Goal: Information Seeking & Learning: Learn about a topic

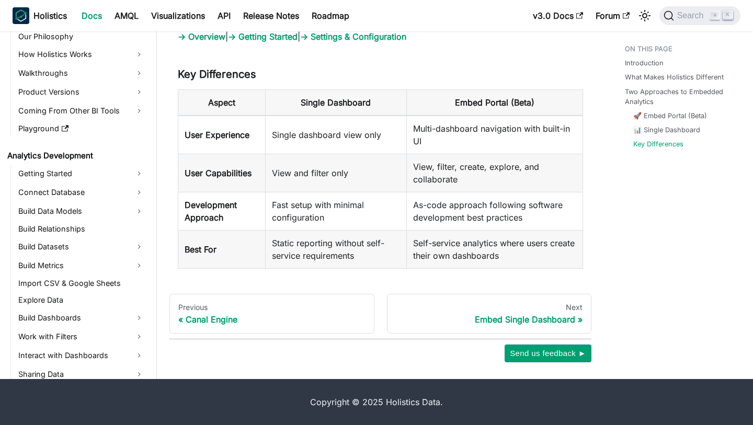
scroll to position [774, 0]
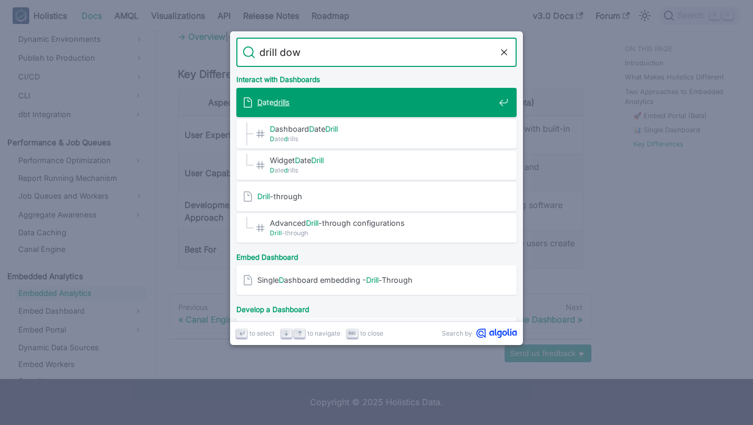
type input "drill down"
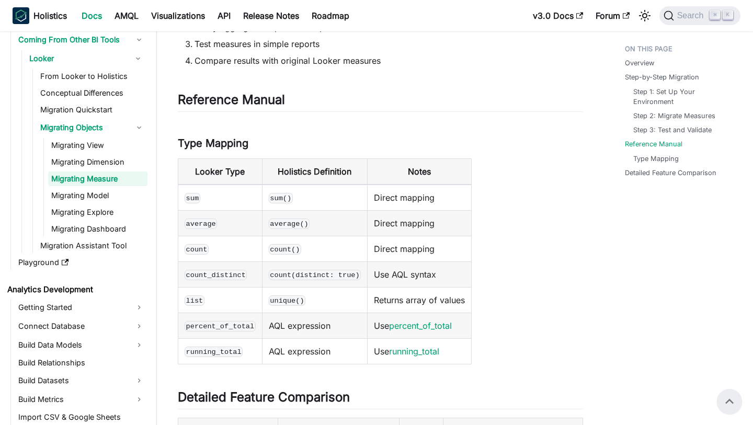
scroll to position [2571, 0]
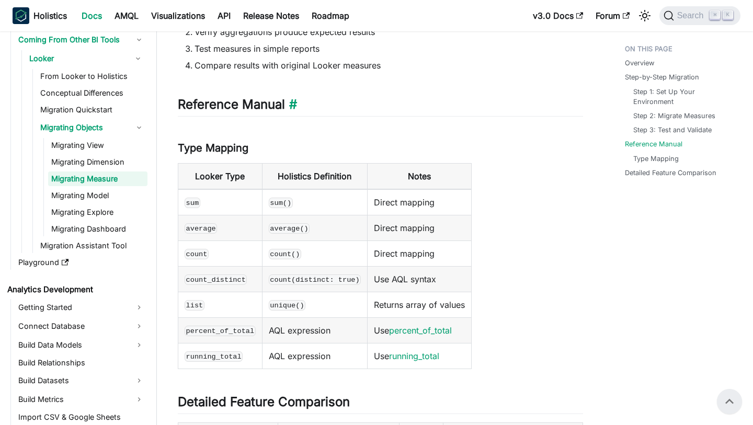
click at [352, 112] on h2 "Reference Manual ​" at bounding box center [380, 107] width 405 height 20
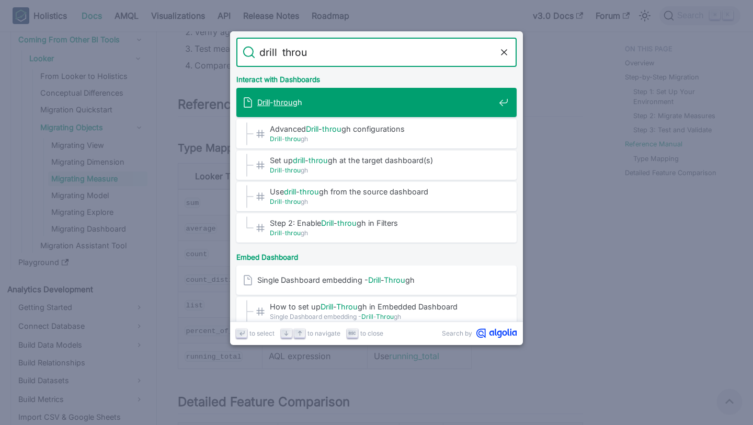
type input "drill throug"
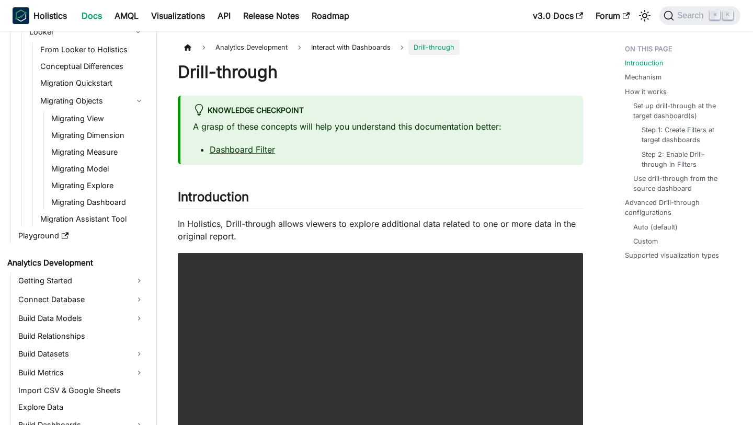
scroll to position [268, 0]
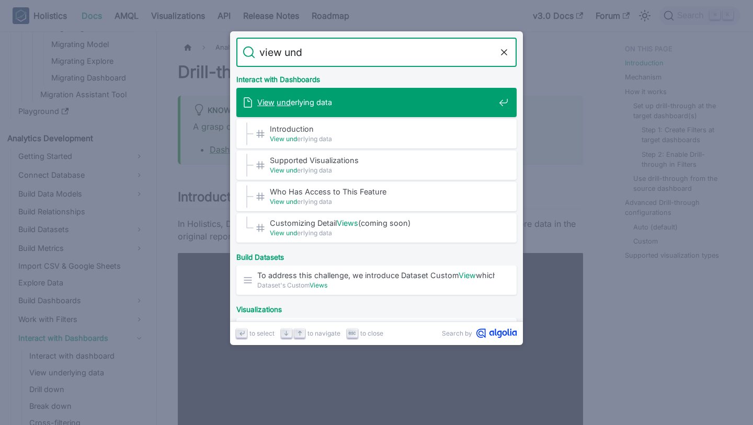
type input "view unde"
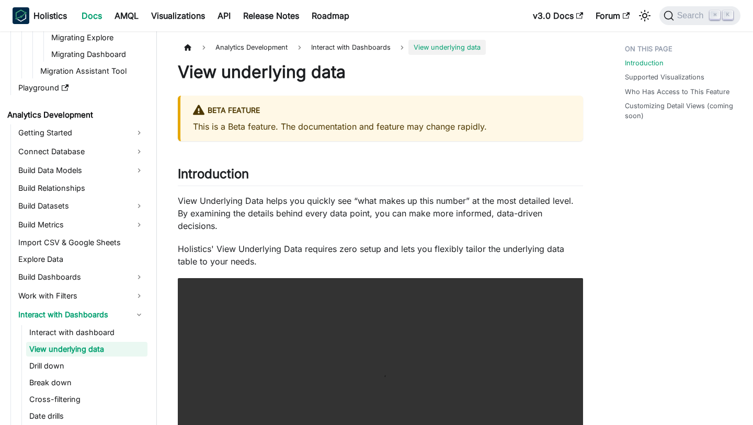
scroll to position [302, 0]
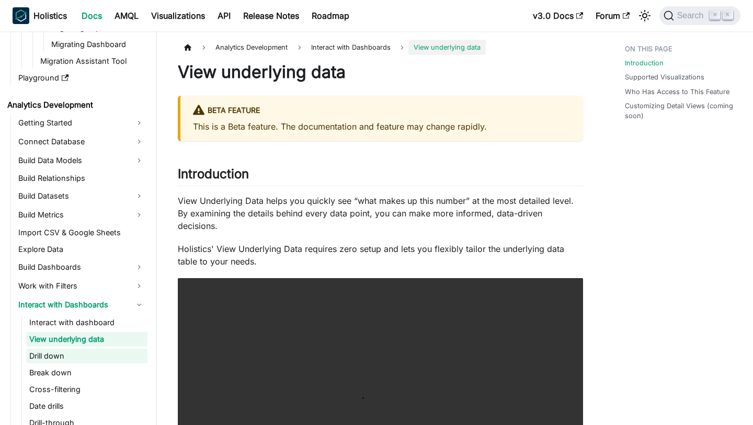
click at [64, 360] on link "Drill down" at bounding box center [86, 356] width 121 height 15
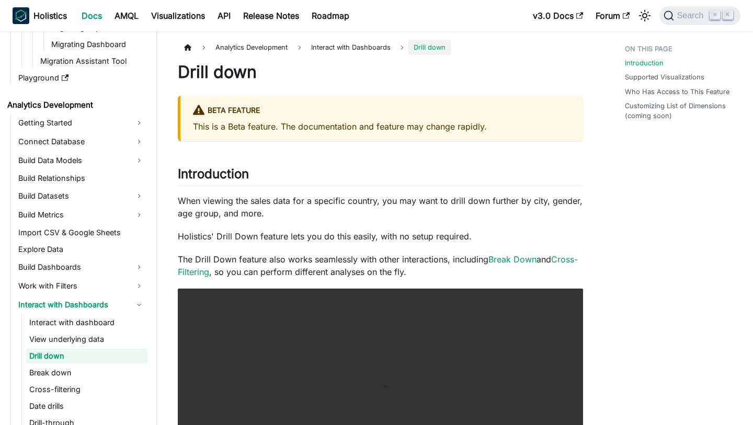
scroll to position [318, 0]
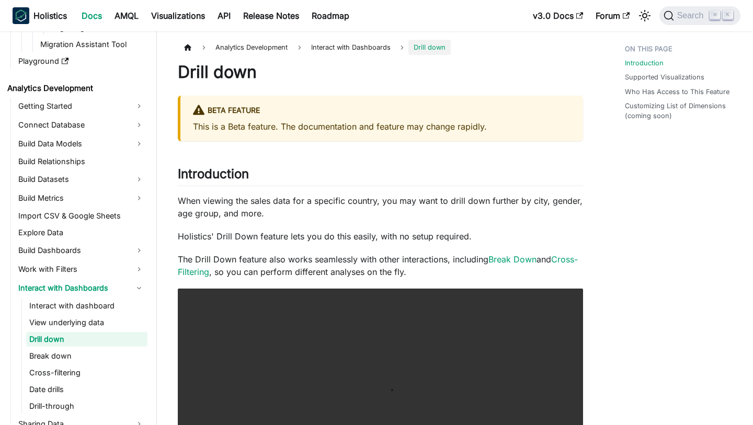
click at [365, 215] on p "When viewing the sales data for a specific country, you may want to drill down …" at bounding box center [380, 207] width 405 height 25
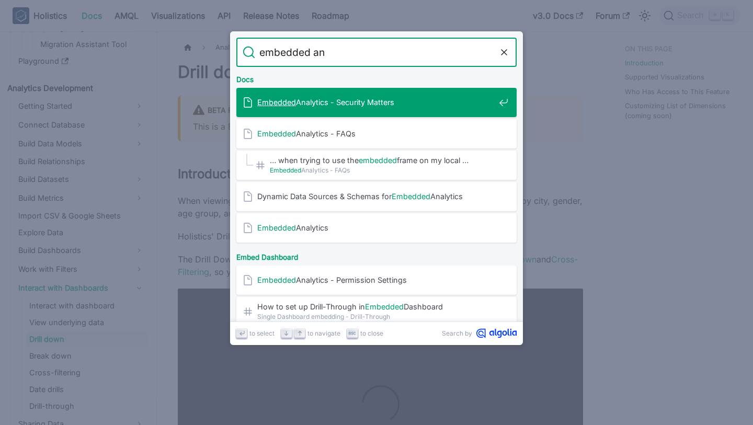
type input "embedded [PERSON_NAME]"
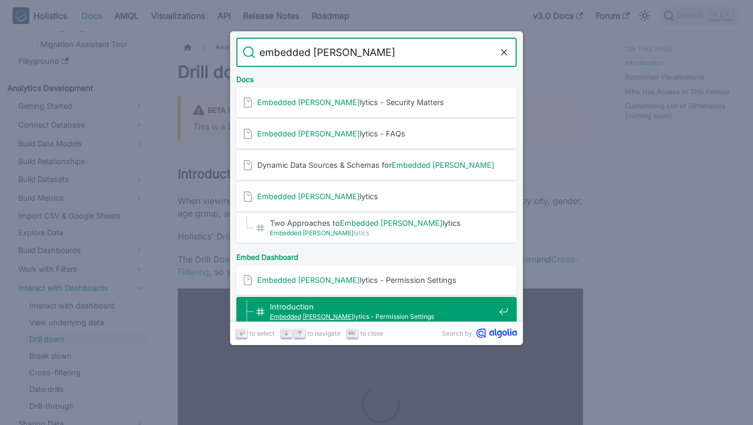
scroll to position [6, 0]
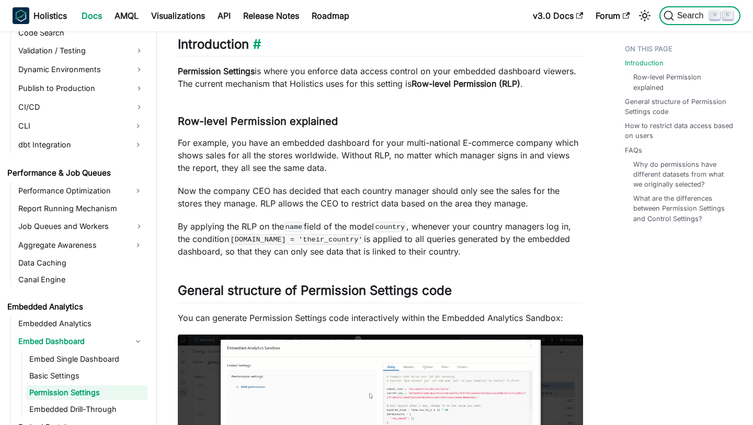
scroll to position [1115, 0]
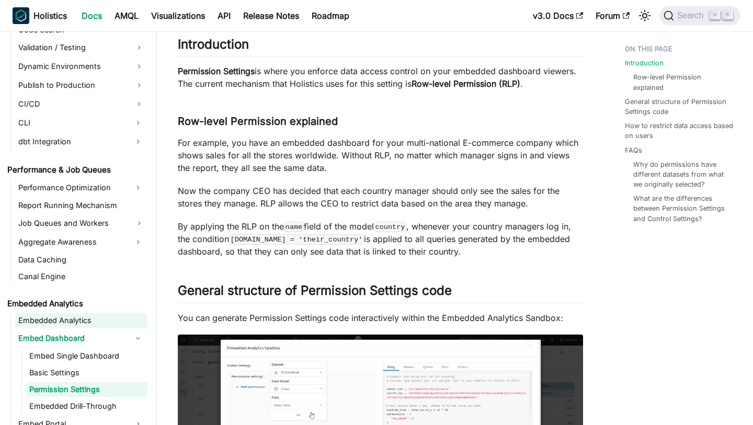
click at [75, 318] on link "Embedded Analytics" at bounding box center [81, 320] width 132 height 15
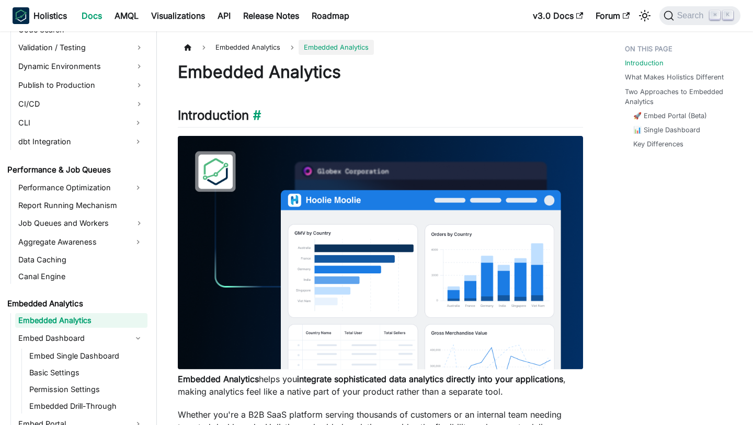
click at [360, 110] on h2 "Introduction ​" at bounding box center [380, 118] width 405 height 20
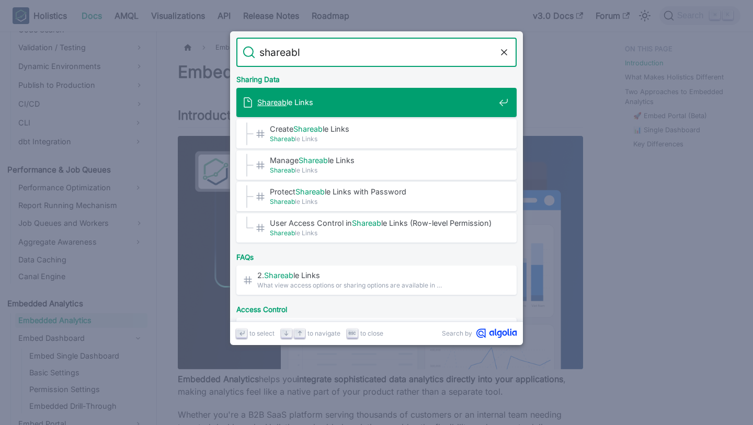
type input "shareable"
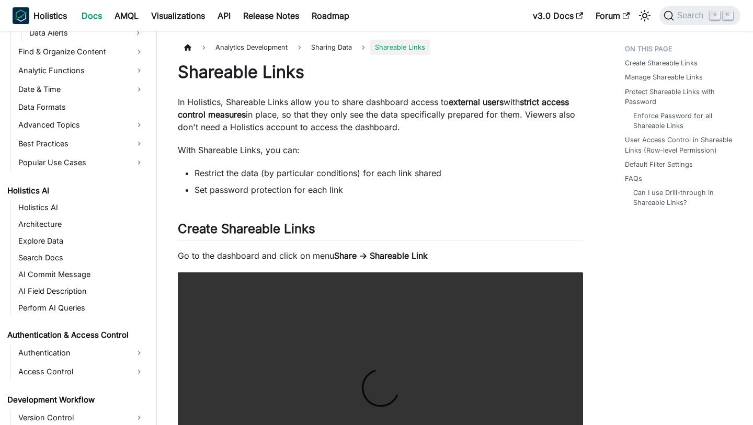
scroll to position [703, 0]
